Goal: Task Accomplishment & Management: Use online tool/utility

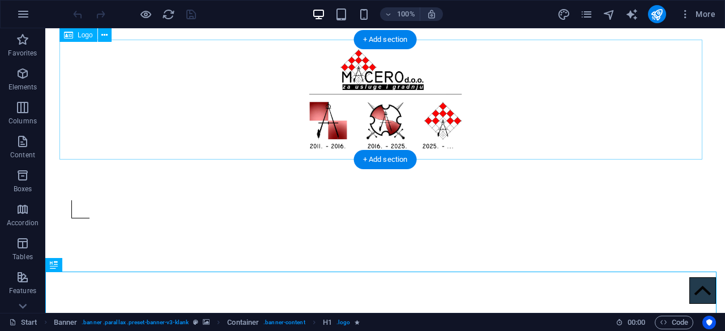
click at [581, 95] on div at bounding box center [385, 100] width 652 height 120
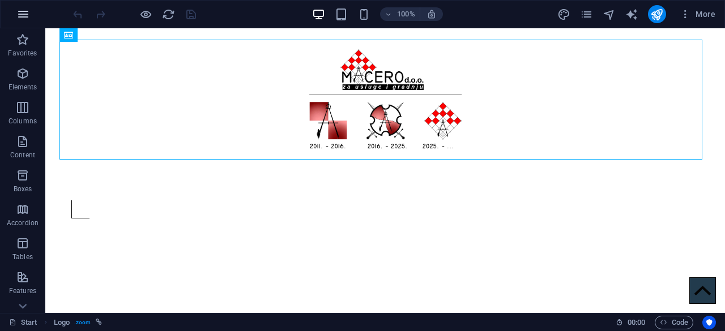
click at [19, 15] on icon "button" at bounding box center [23, 14] width 14 height 14
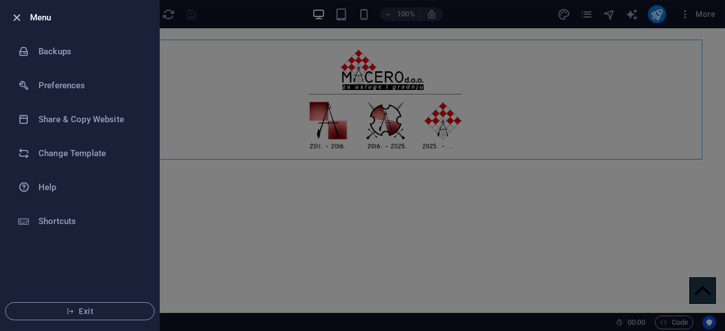
click at [16, 18] on icon "button" at bounding box center [16, 17] width 13 height 13
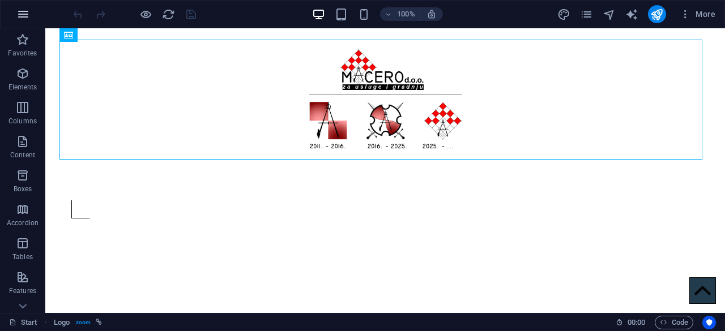
click at [23, 18] on icon "button" at bounding box center [23, 14] width 14 height 14
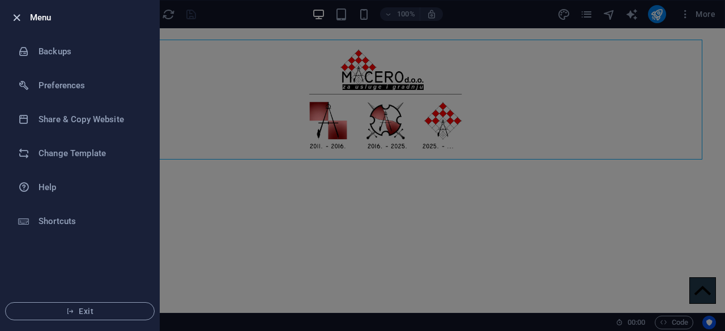
click at [15, 14] on icon "button" at bounding box center [16, 17] width 13 height 13
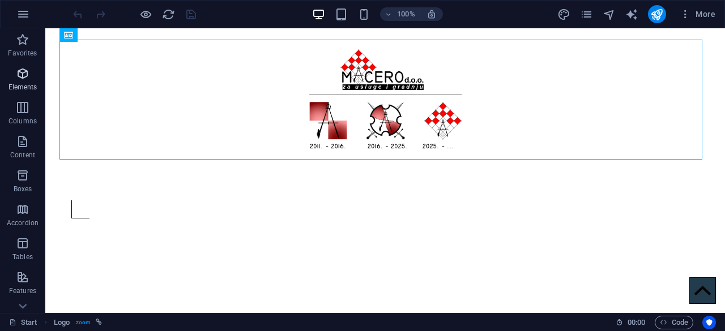
click at [22, 69] on icon "button" at bounding box center [23, 74] width 14 height 14
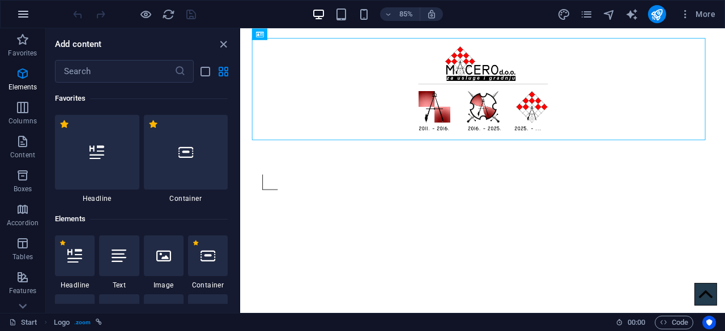
scroll to position [121, 0]
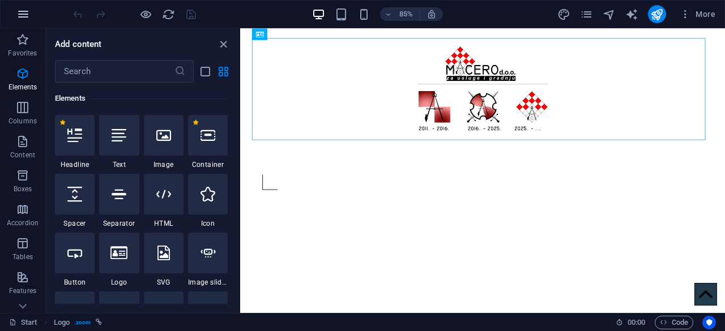
click at [17, 18] on icon "button" at bounding box center [23, 14] width 14 height 14
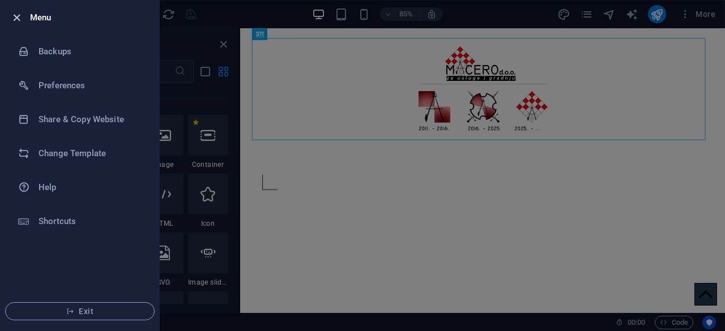
click at [12, 15] on icon "button" at bounding box center [16, 17] width 13 height 13
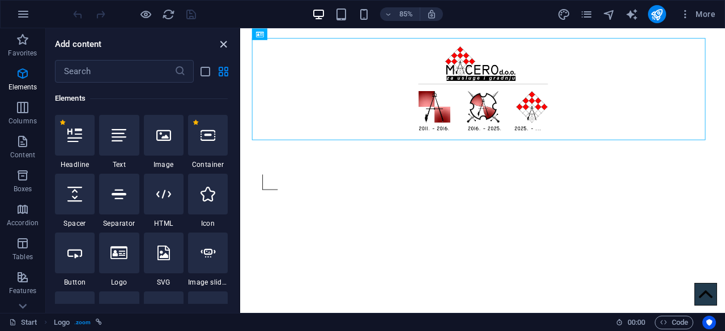
drag, startPoint x: 171, startPoint y: 16, endPoint x: 224, endPoint y: 44, distance: 60.3
click at [224, 44] on icon "close panel" at bounding box center [223, 44] width 13 height 13
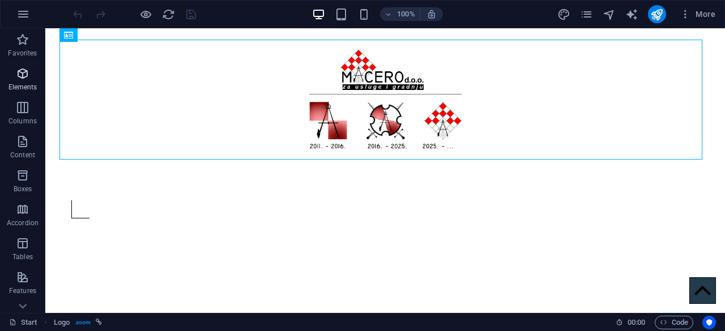
click at [25, 76] on icon "button" at bounding box center [23, 74] width 14 height 14
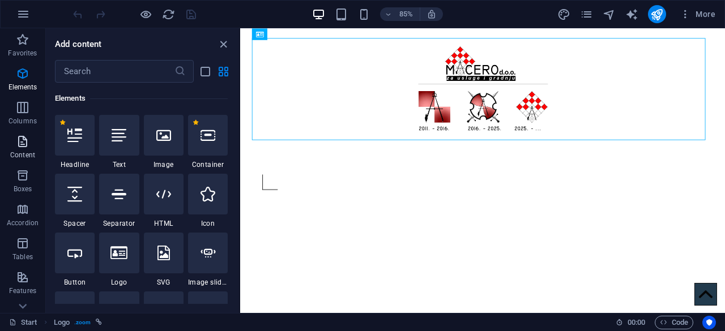
click at [21, 143] on icon "button" at bounding box center [23, 142] width 14 height 14
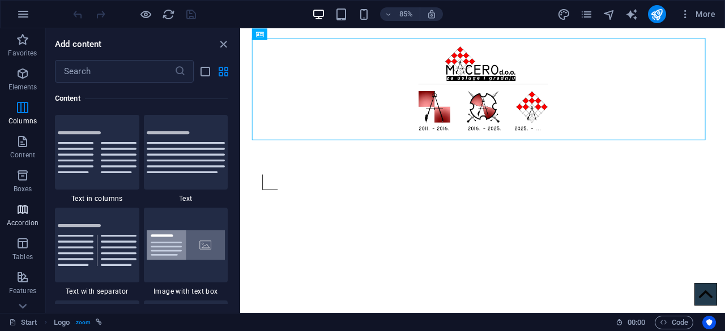
click at [24, 218] on span "Accordion" at bounding box center [22, 216] width 45 height 27
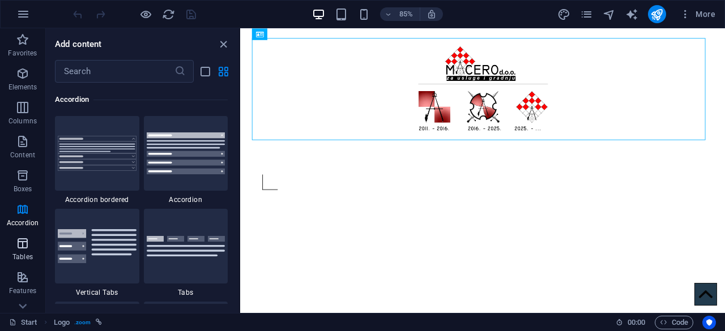
click at [26, 245] on icon "button" at bounding box center [23, 244] width 14 height 14
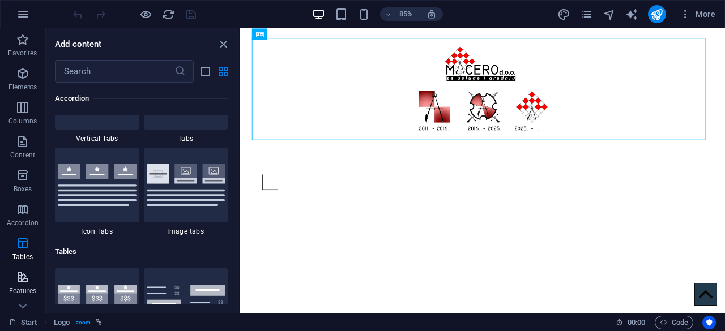
click at [20, 276] on icon "button" at bounding box center [23, 278] width 14 height 14
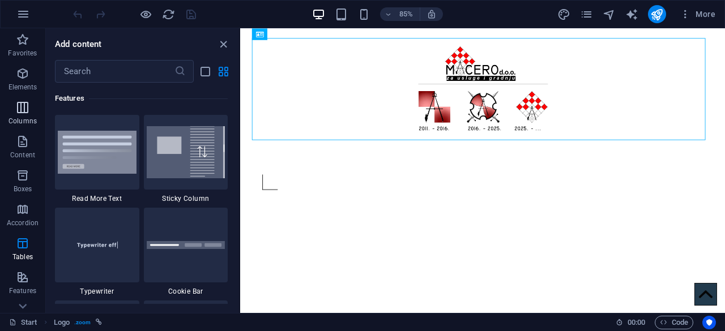
drag, startPoint x: 24, startPoint y: 140, endPoint x: 17, endPoint y: 103, distance: 38.0
click at [23, 137] on icon "button" at bounding box center [23, 142] width 14 height 14
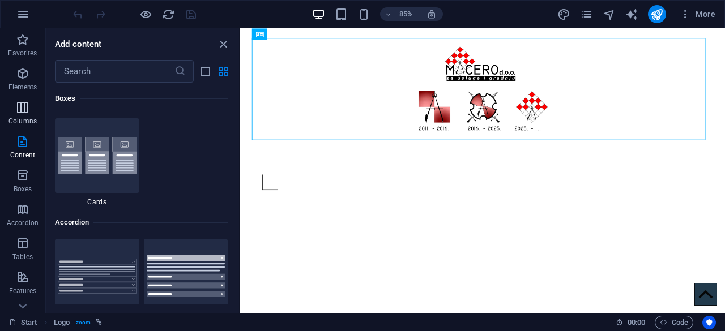
click at [17, 106] on icon "button" at bounding box center [23, 108] width 14 height 14
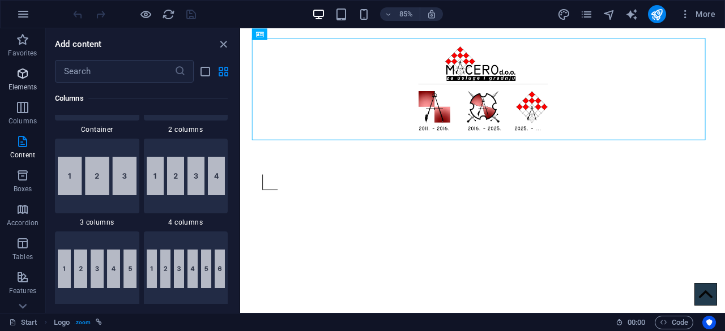
click at [20, 78] on icon "button" at bounding box center [23, 74] width 14 height 14
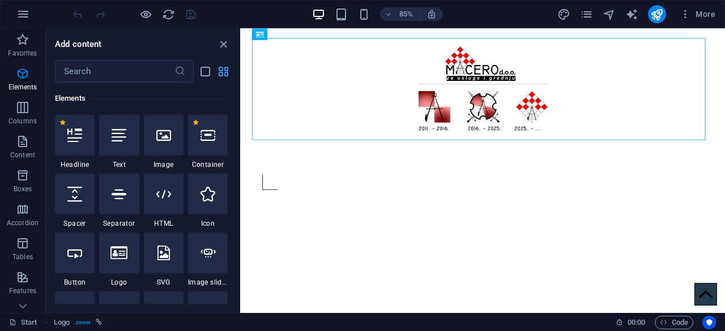
scroll to position [120, 0]
drag, startPoint x: 210, startPoint y: 14, endPoint x: 224, endPoint y: 42, distance: 31.7
click at [224, 42] on icon "close panel" at bounding box center [223, 44] width 13 height 13
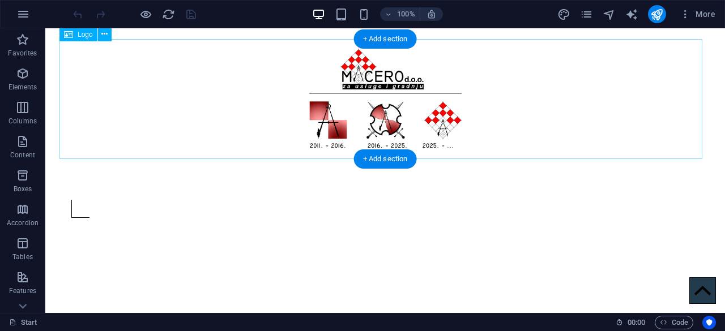
scroll to position [0, 0]
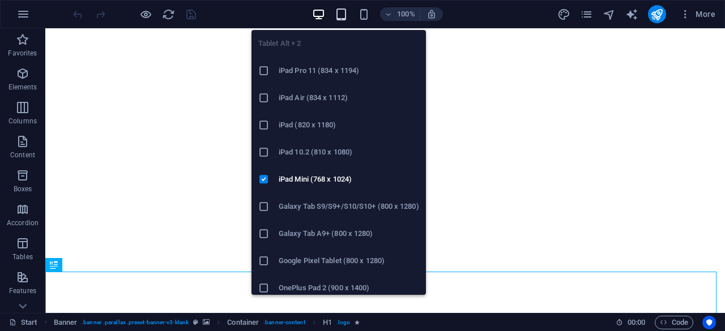
click at [338, 15] on icon "button" at bounding box center [341, 14] width 13 height 13
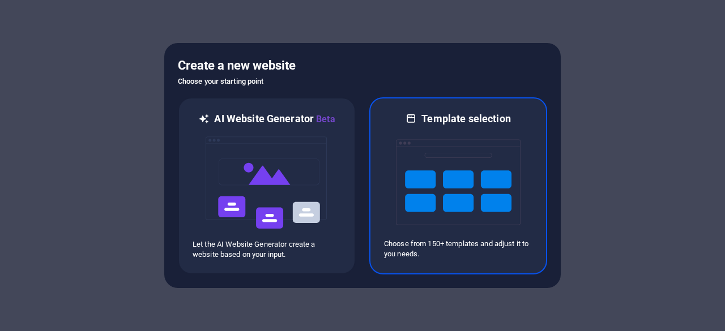
click at [454, 176] on img at bounding box center [458, 182] width 125 height 113
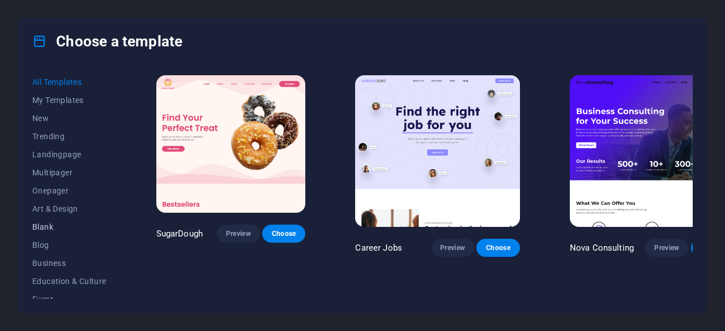
click at [42, 225] on span "Blank" at bounding box center [69, 227] width 74 height 9
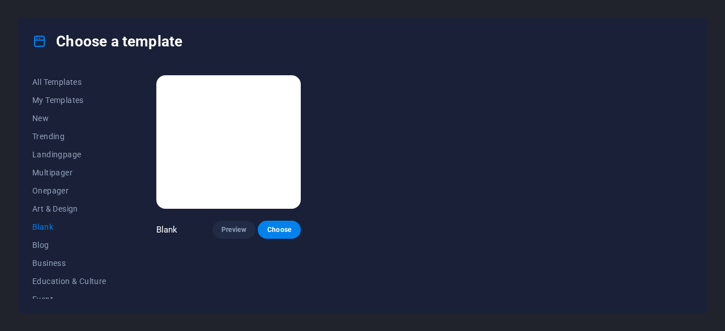
click at [250, 121] on img at bounding box center [228, 142] width 145 height 134
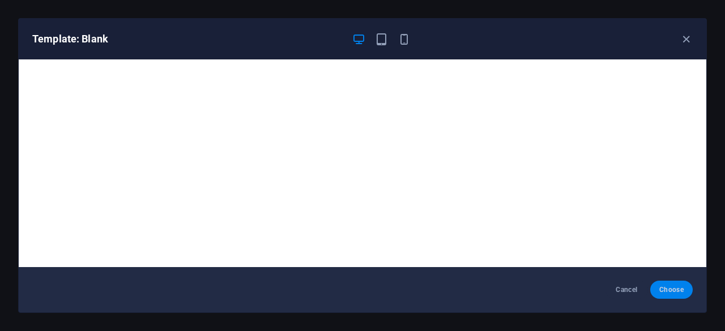
click at [676, 291] on span "Choose" at bounding box center [671, 290] width 24 height 9
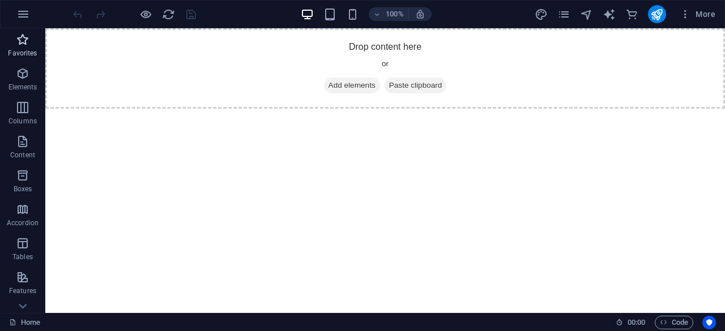
click at [16, 42] on icon "button" at bounding box center [23, 40] width 14 height 14
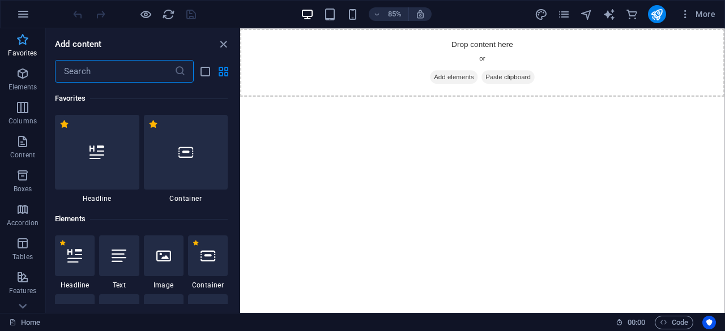
click at [20, 37] on icon "button" at bounding box center [23, 40] width 14 height 14
click at [20, 38] on icon "button" at bounding box center [23, 40] width 14 height 14
click at [21, 71] on icon "button" at bounding box center [23, 74] width 14 height 14
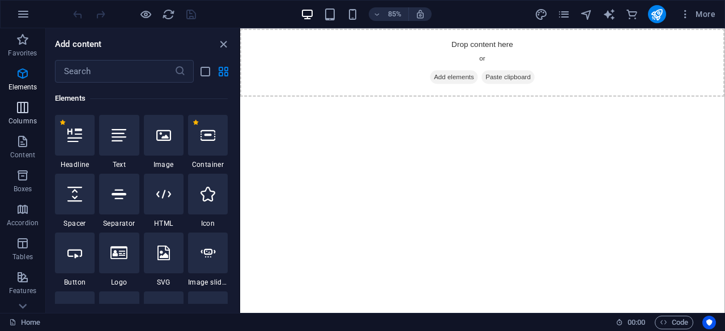
click at [22, 108] on icon "button" at bounding box center [23, 108] width 14 height 14
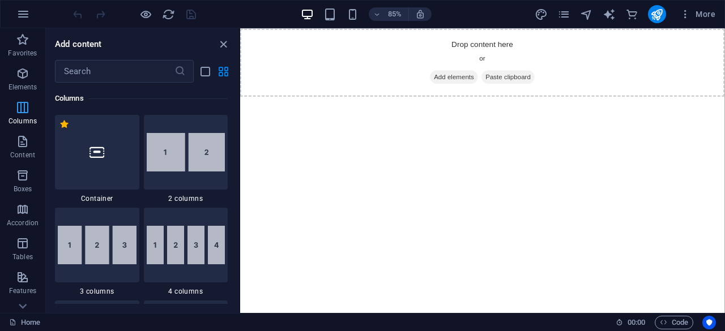
scroll to position [561, 0]
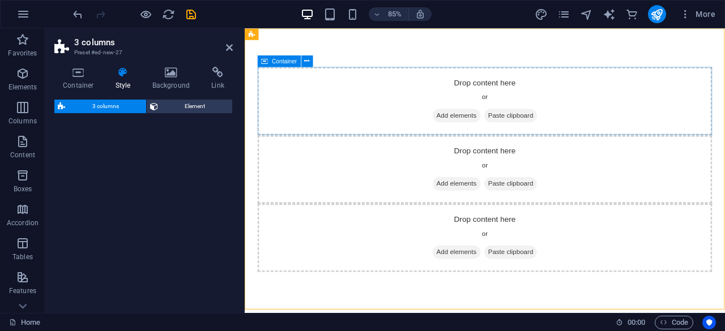
select select "rem"
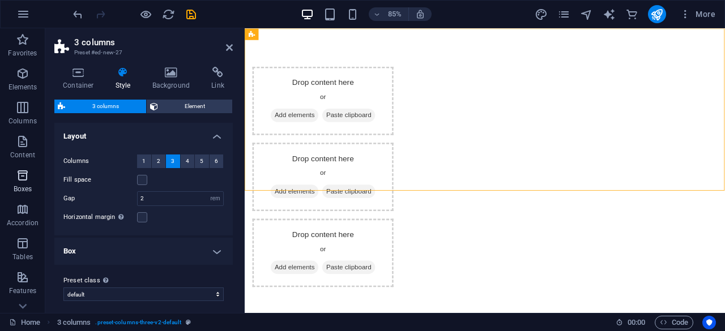
click at [20, 177] on icon "button" at bounding box center [23, 176] width 14 height 14
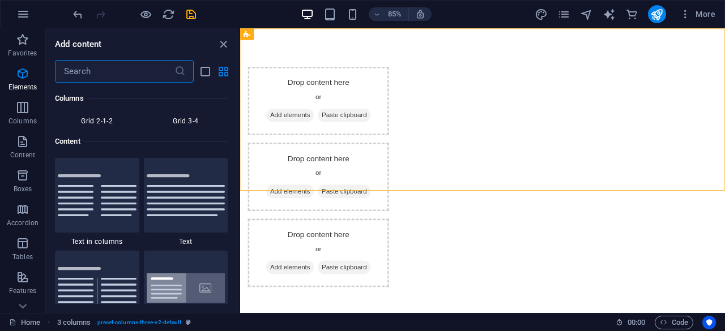
scroll to position [3125, 0]
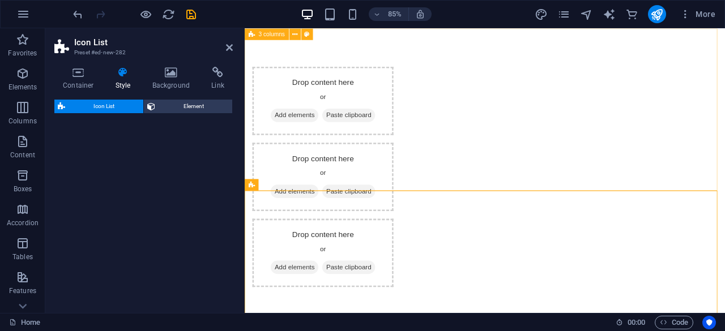
select select "rem"
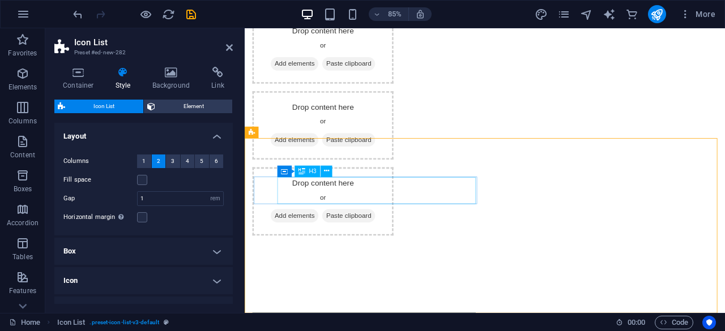
scroll to position [62, 0]
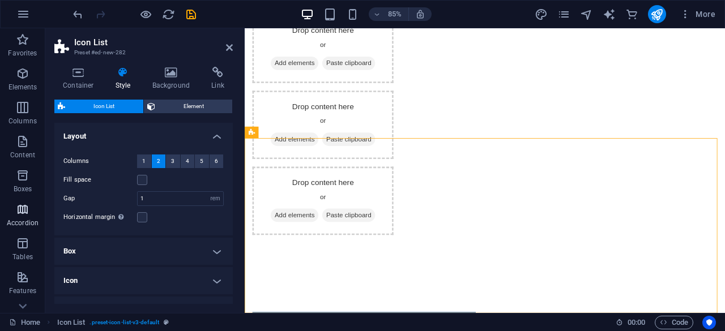
click at [22, 219] on p "Accordion" at bounding box center [23, 223] width 32 height 9
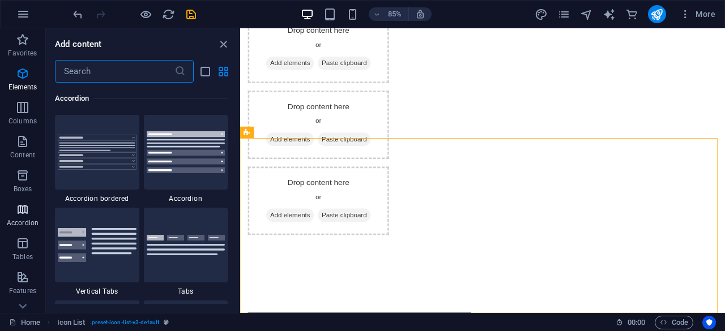
scroll to position [3617, 0]
click at [27, 246] on icon "button" at bounding box center [23, 244] width 14 height 14
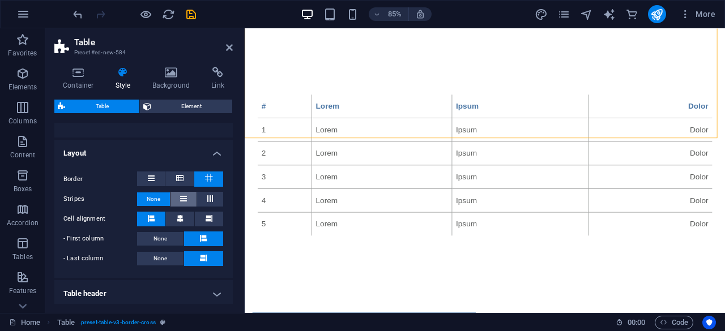
scroll to position [207, 0]
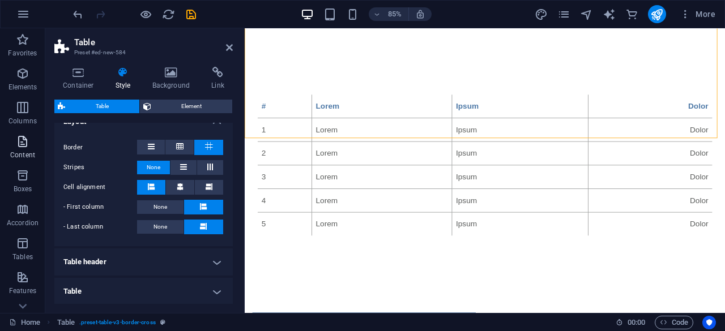
click at [24, 147] on icon "button" at bounding box center [23, 142] width 14 height 14
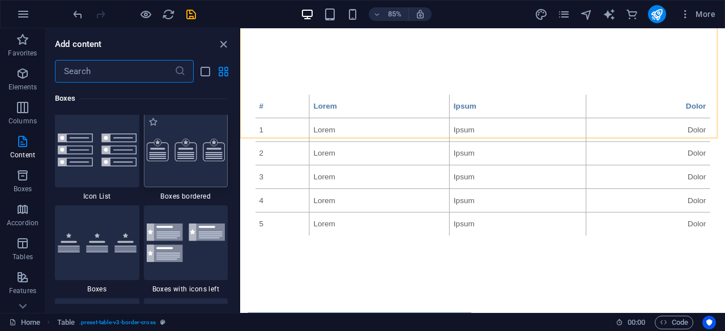
scroll to position [3134, 0]
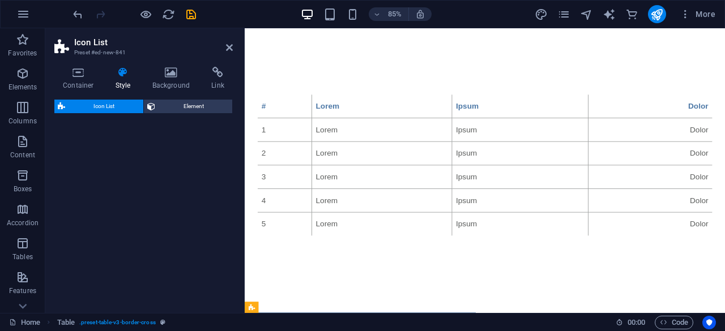
select select "rem"
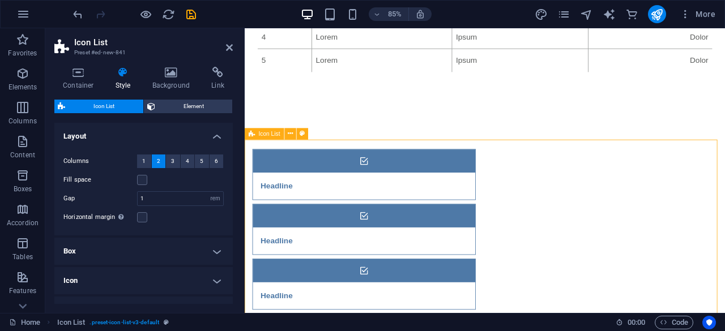
scroll to position [523, 0]
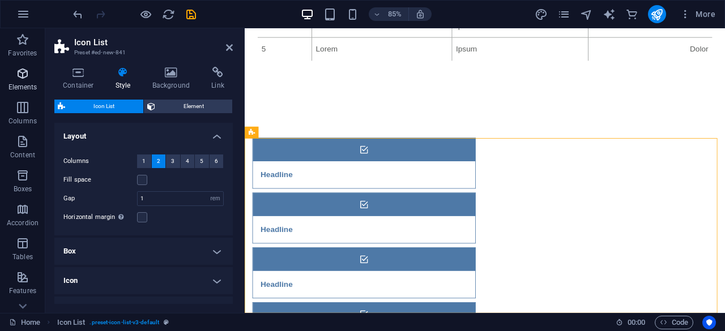
click at [20, 84] on p "Elements" at bounding box center [22, 87] width 29 height 9
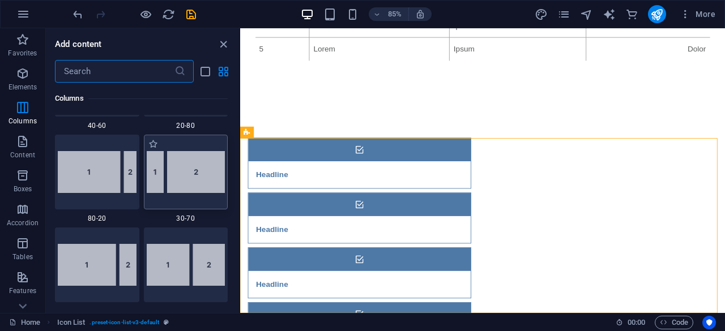
scroll to position [933, 0]
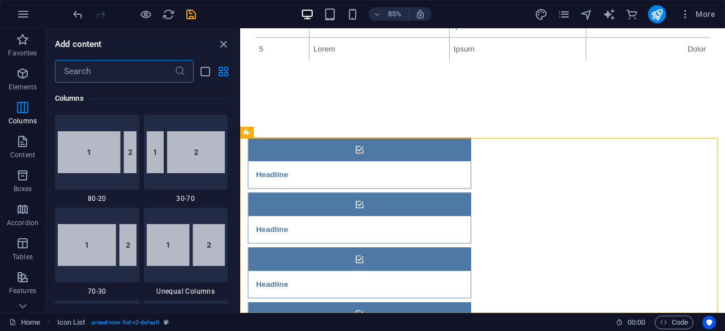
click at [124, 76] on input "text" at bounding box center [115, 71] width 120 height 23
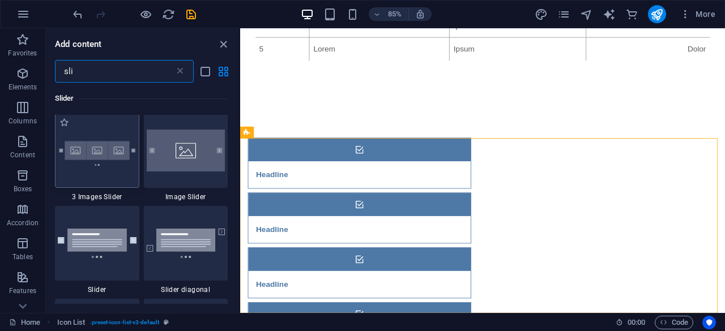
scroll to position [207, 0]
type input "sli"
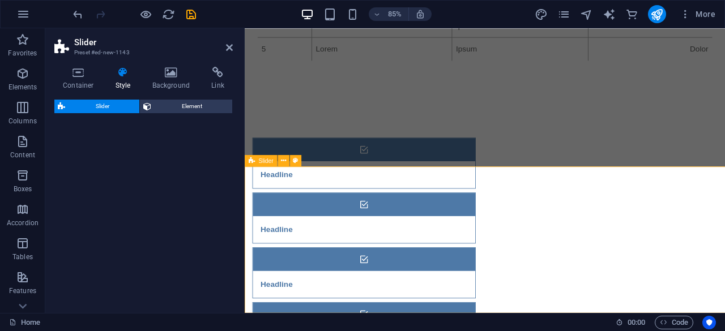
scroll to position [682, 0]
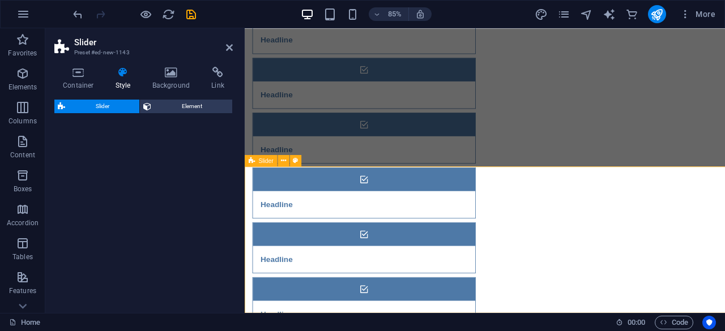
select select "rem"
select select "px"
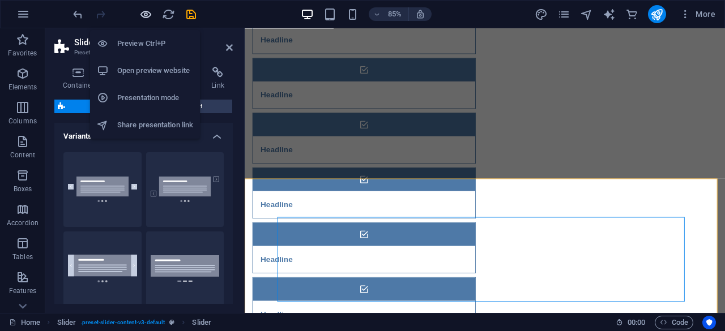
click at [144, 15] on icon "button" at bounding box center [145, 14] width 13 height 13
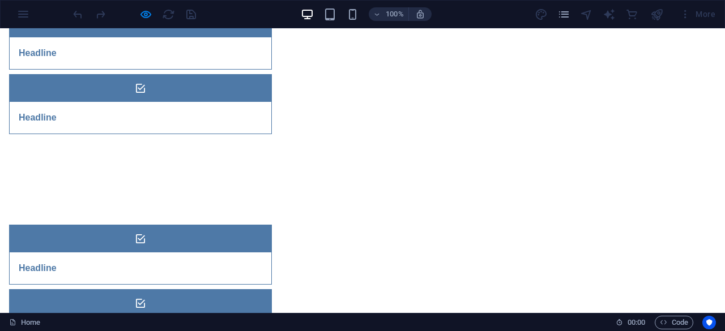
scroll to position [664, 0]
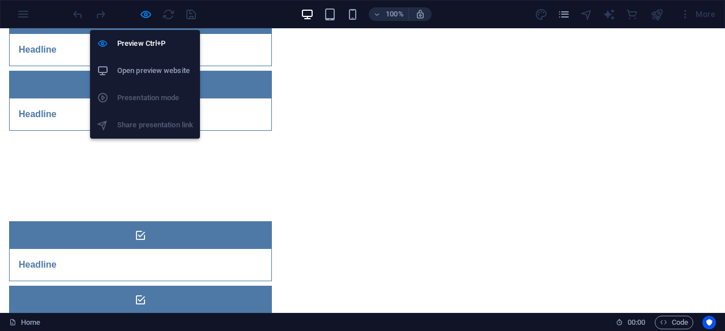
drag, startPoint x: 144, startPoint y: 10, endPoint x: 201, endPoint y: 25, distance: 59.1
click at [144, 11] on icon "button" at bounding box center [145, 14] width 13 height 13
select select "rem"
select select "px"
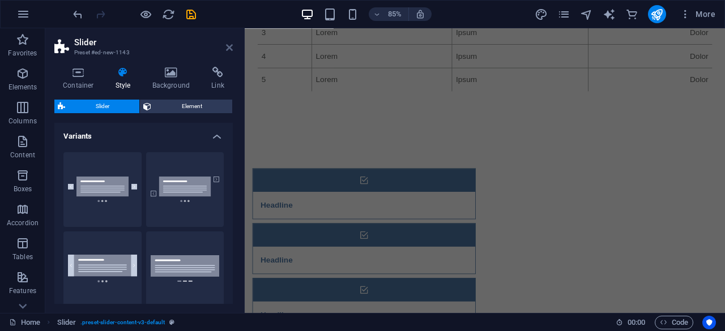
click at [229, 45] on icon at bounding box center [229, 47] width 7 height 9
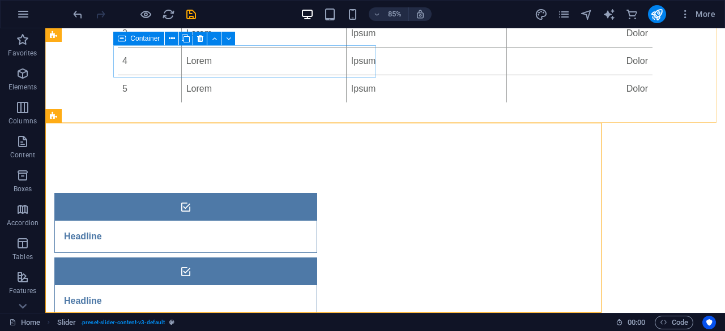
scroll to position [764, 0]
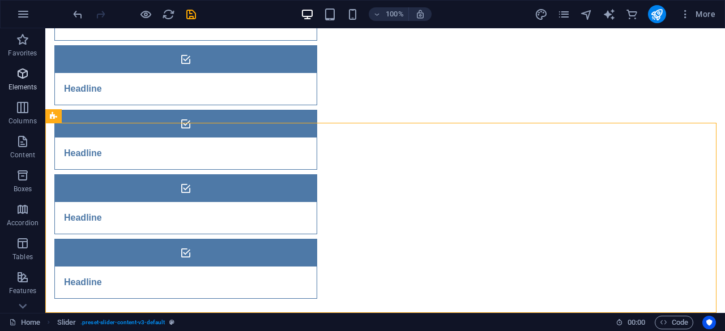
drag, startPoint x: 15, startPoint y: 48, endPoint x: 20, endPoint y: 79, distance: 31.7
click at [15, 47] on span "Favorites" at bounding box center [22, 46] width 45 height 27
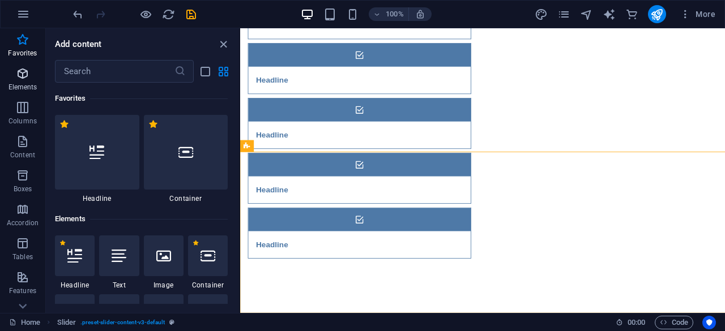
click at [20, 79] on icon "button" at bounding box center [23, 74] width 14 height 14
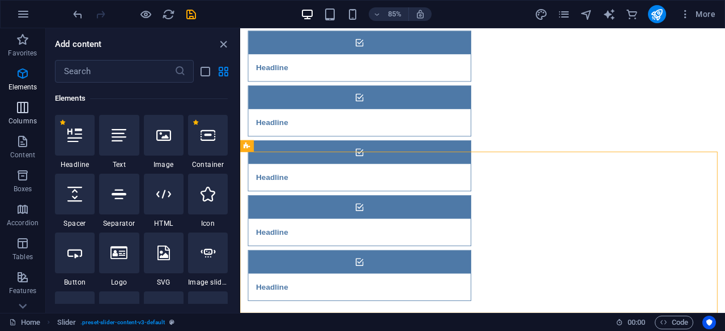
click at [22, 112] on icon "button" at bounding box center [23, 108] width 14 height 14
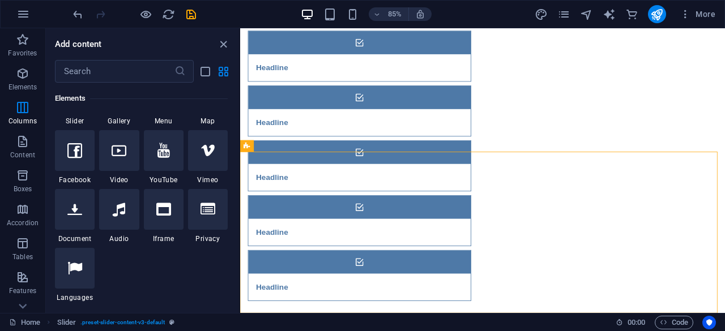
scroll to position [561, 0]
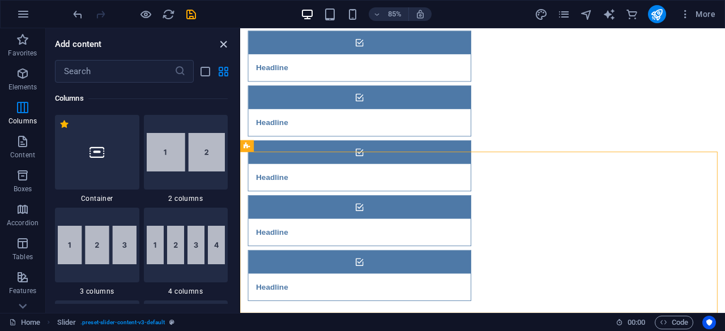
click at [225, 41] on icon "close panel" at bounding box center [223, 44] width 13 height 13
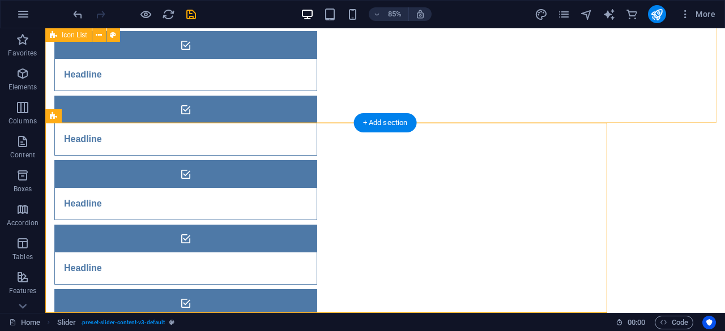
scroll to position [764, 0]
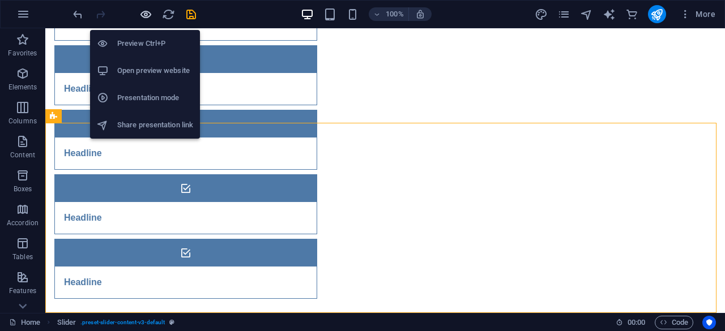
click at [145, 11] on icon "button" at bounding box center [145, 14] width 13 height 13
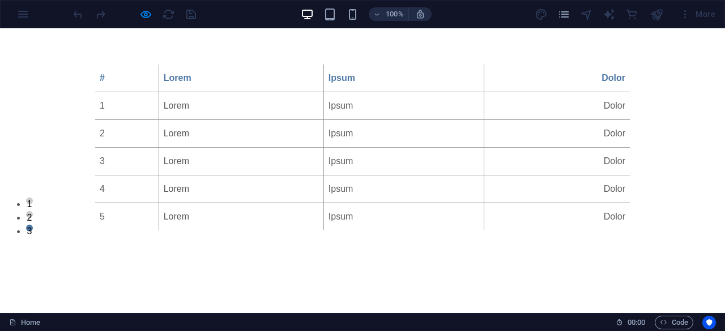
scroll to position [94, 0]
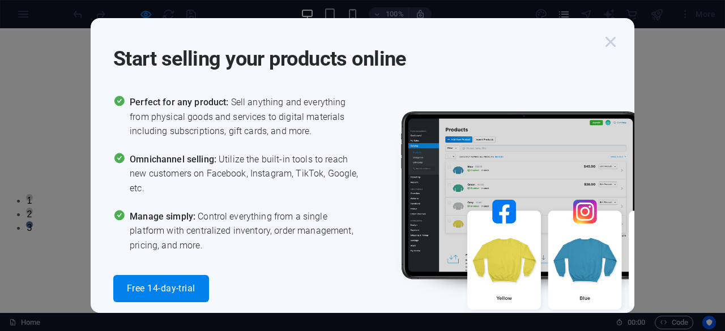
click at [610, 42] on icon "button" at bounding box center [611, 42] width 20 height 20
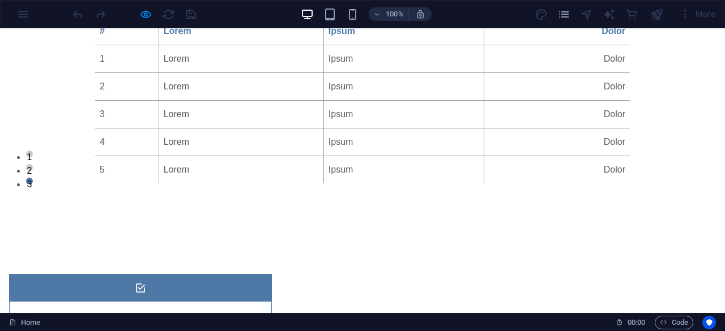
scroll to position [0, 0]
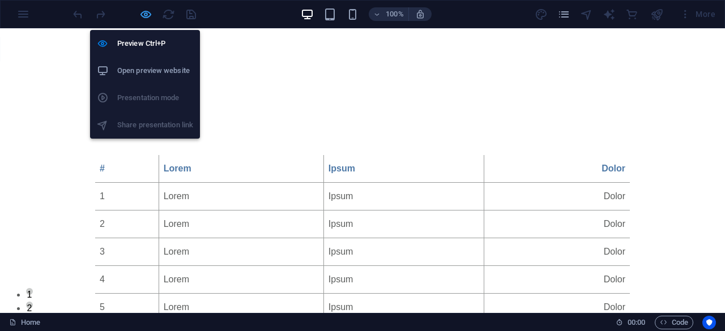
click at [146, 13] on icon "button" at bounding box center [145, 14] width 13 height 13
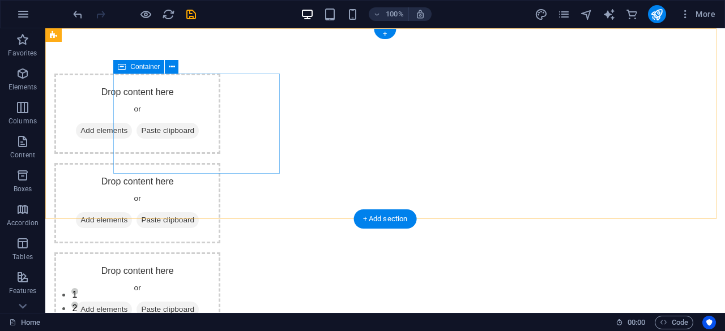
click at [197, 92] on div "Drop content here or Add elements Paste clipboard" at bounding box center [137, 114] width 166 height 80
click at [132, 130] on span "Add elements" at bounding box center [104, 131] width 56 height 16
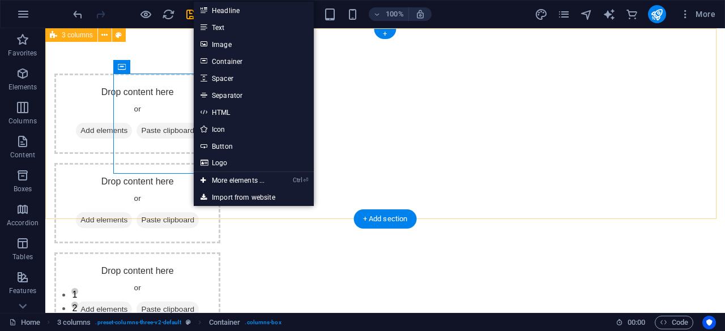
click at [87, 116] on div "Drop content here or Add elements Paste clipboard Drop content here or Add elem…" at bounding box center [385, 203] width 680 height 350
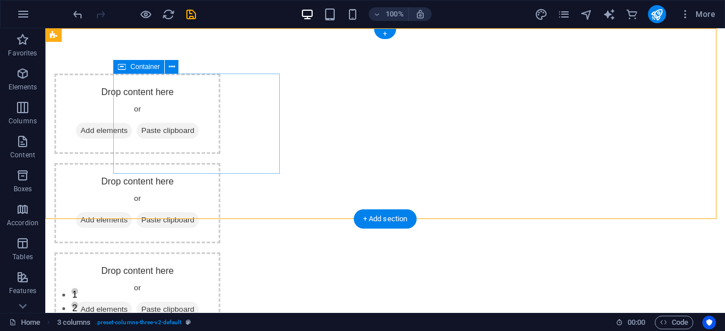
click at [199, 139] on span "Paste clipboard" at bounding box center [168, 131] width 62 height 16
click at [132, 130] on span "Add elements" at bounding box center [104, 131] width 56 height 16
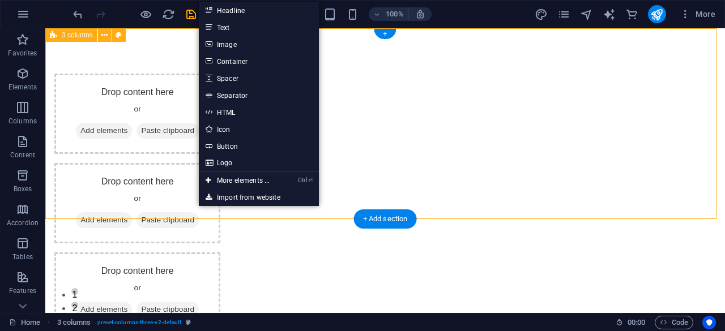
click at [80, 126] on div "Drop content here or Add elements Paste clipboard Drop content here or Add elem…" at bounding box center [385, 203] width 680 height 350
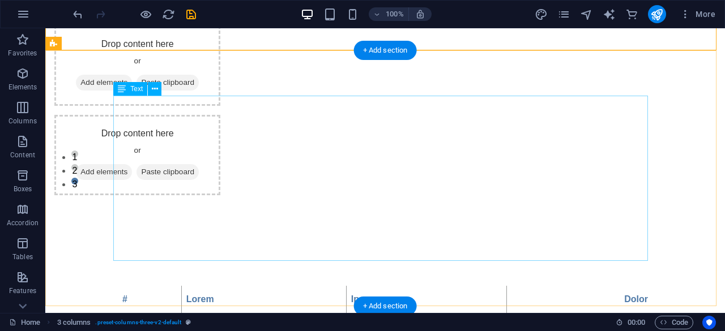
scroll to position [94, 0]
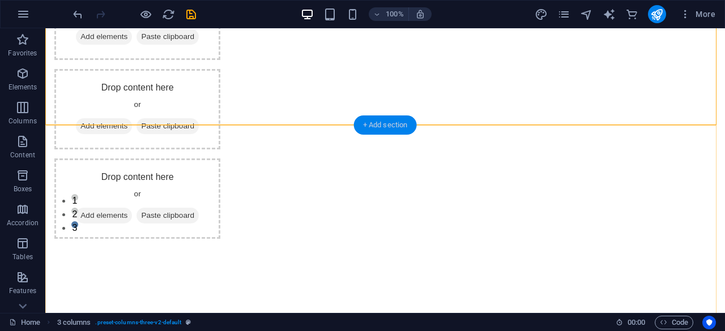
drag, startPoint x: 142, startPoint y: 99, endPoint x: 382, endPoint y: 127, distance: 241.3
click at [382, 127] on div "+ Add section" at bounding box center [385, 125] width 63 height 19
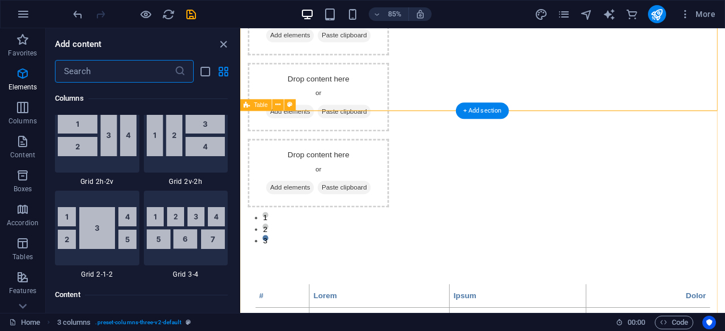
scroll to position [1982, 0]
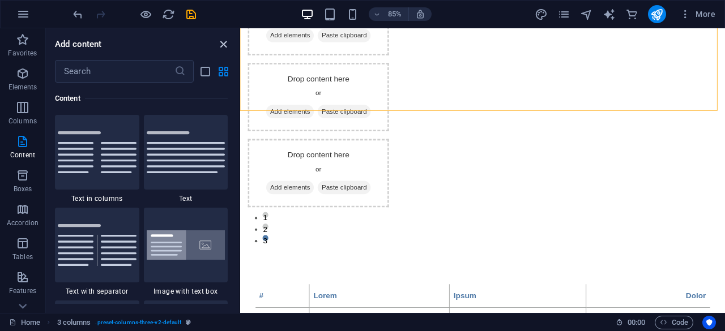
click at [223, 44] on icon "close panel" at bounding box center [223, 44] width 13 height 13
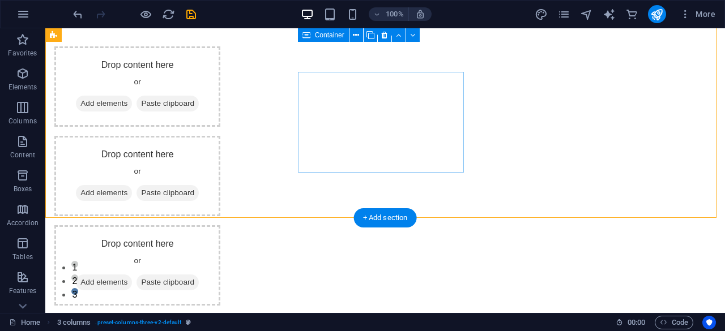
scroll to position [0, 0]
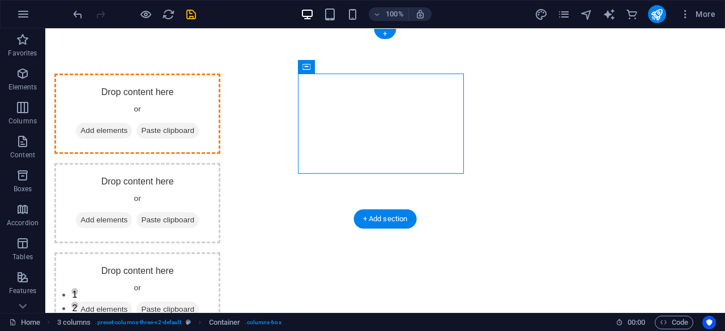
drag, startPoint x: 381, startPoint y: 99, endPoint x: 176, endPoint y: 118, distance: 206.0
drag, startPoint x: 180, startPoint y: 124, endPoint x: 189, endPoint y: 119, distance: 10.4
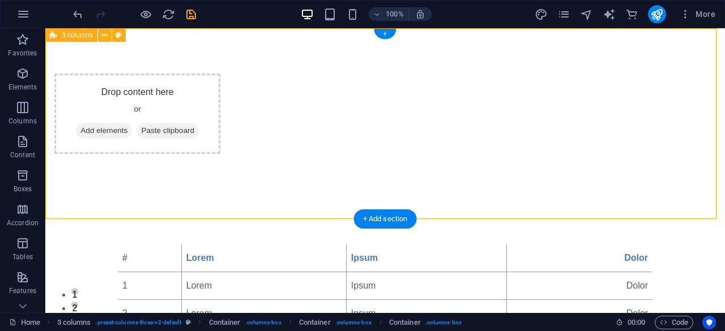
drag, startPoint x: 191, startPoint y: 143, endPoint x: 152, endPoint y: 133, distance: 40.5
click at [148, 135] on div "Drop content here or Add elements Paste clipboard" at bounding box center [385, 113] width 680 height 171
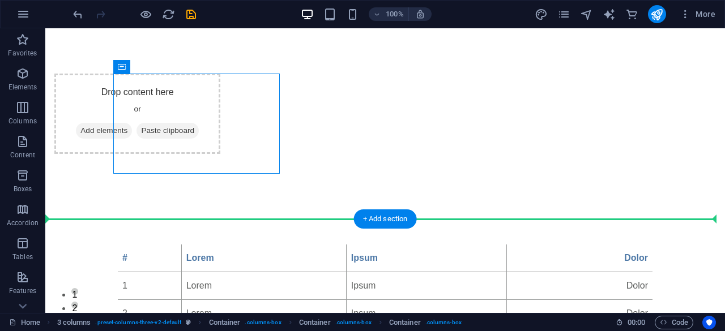
drag, startPoint x: 351, startPoint y: 220, endPoint x: 376, endPoint y: 232, distance: 27.4
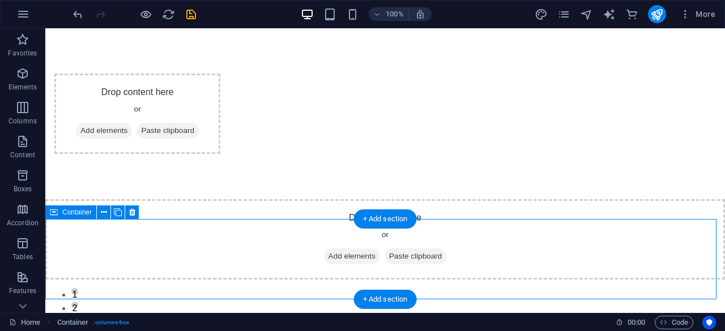
drag, startPoint x: 318, startPoint y: 235, endPoint x: 391, endPoint y: 271, distance: 81.8
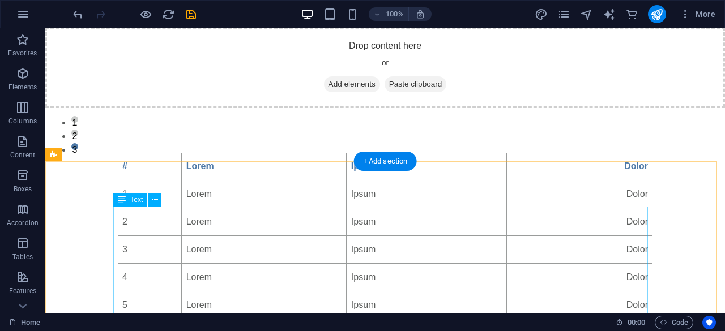
scroll to position [189, 0]
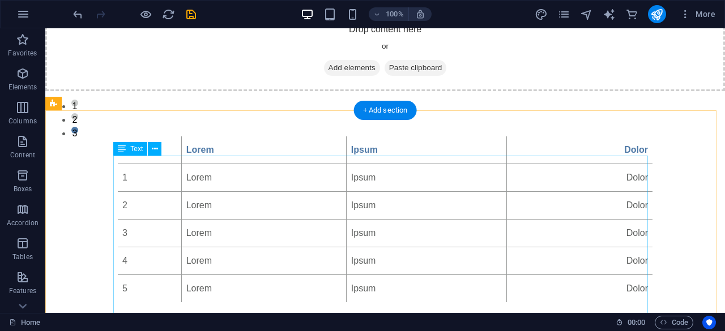
click at [311, 186] on div "# Lorem Ipsum Dolor 1 Lorem Ipsum Dolor 2 Lorem Ipsum Dolor 3 Lorem Ipsum Dolor…" at bounding box center [385, 220] width 535 height 166
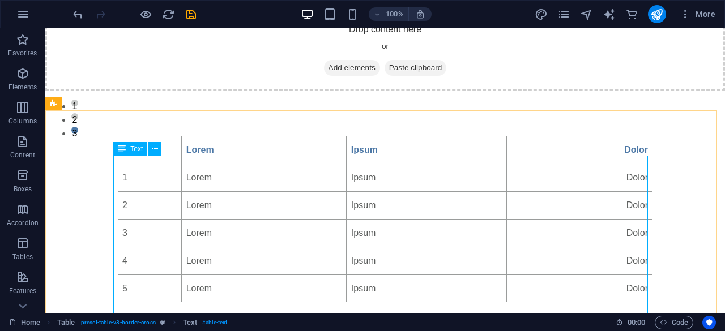
click at [126, 148] on icon at bounding box center [122, 149] width 8 height 14
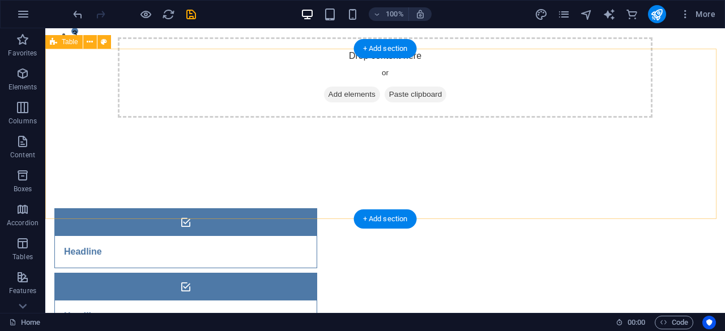
scroll to position [340, 0]
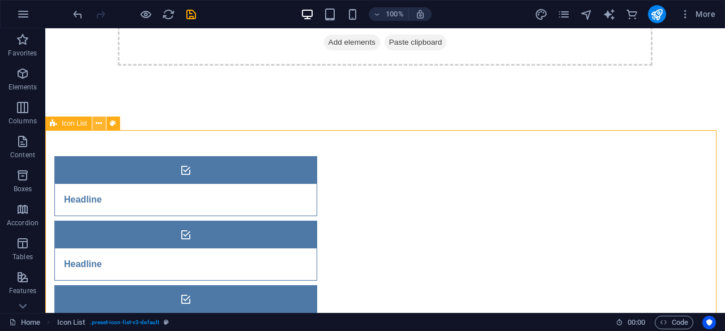
click at [100, 121] on icon at bounding box center [99, 124] width 6 height 12
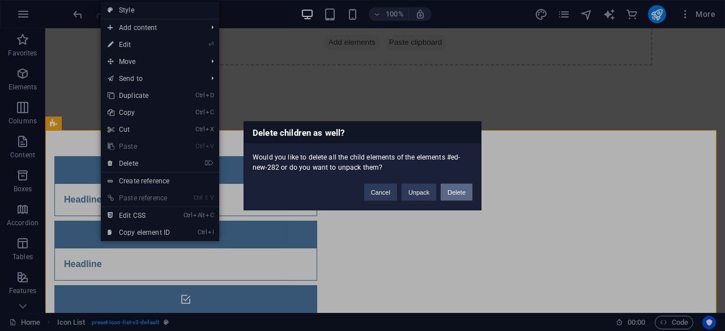
click at [457, 190] on button "Delete" at bounding box center [457, 192] width 32 height 17
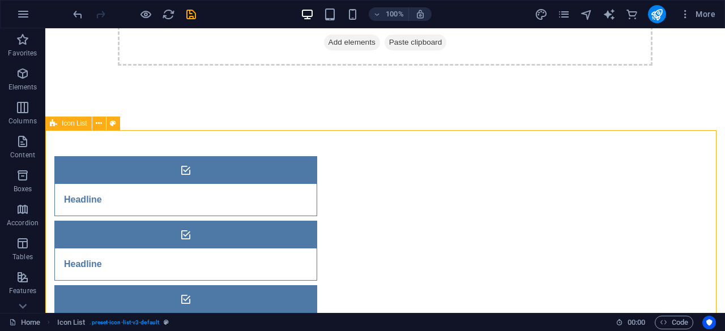
click at [74, 123] on span "Icon List" at bounding box center [74, 123] width 25 height 7
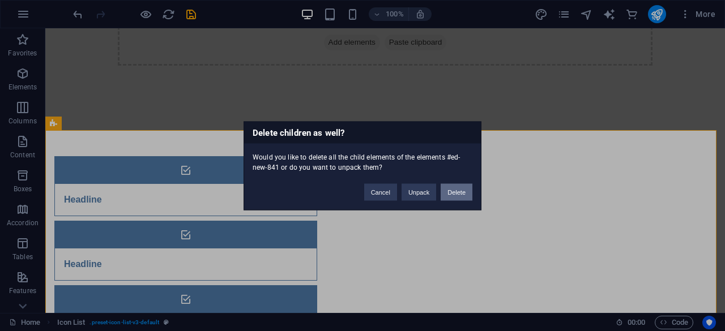
click at [465, 189] on button "Delete" at bounding box center [457, 192] width 32 height 17
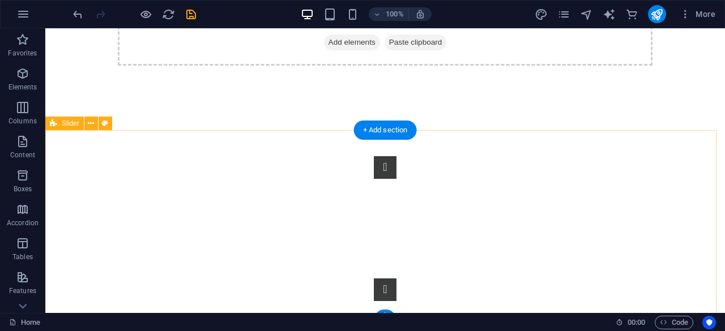
click at [99, 137] on div "Slide 3 Lorem ipsum dolor sit amet, consectetur adipisicing elit. Id, ipsum, qu…" at bounding box center [385, 229] width 680 height 236
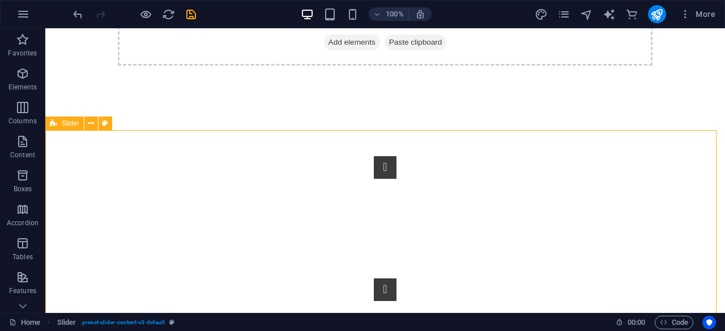
click at [73, 126] on span "Slider" at bounding box center [71, 123] width 18 height 7
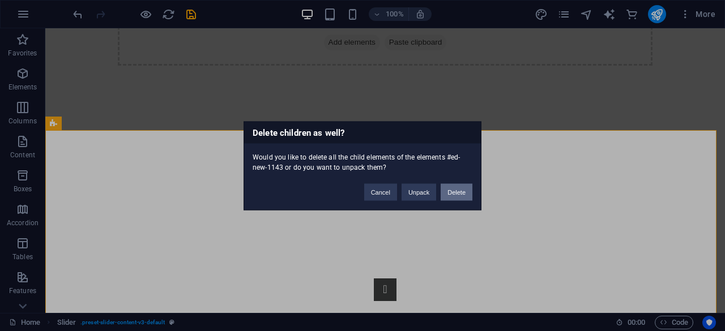
click at [461, 193] on button "Delete" at bounding box center [457, 192] width 32 height 17
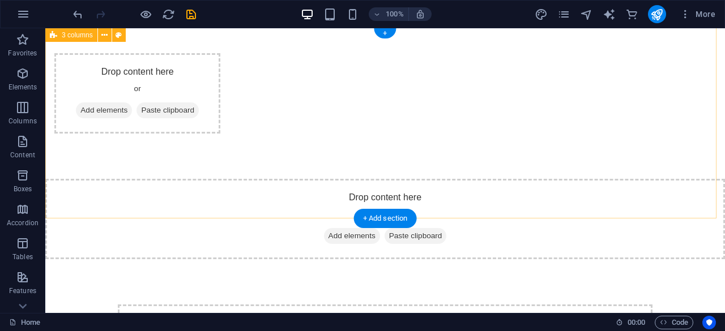
scroll to position [0, 0]
